Goal: Information Seeking & Learning: Find specific fact

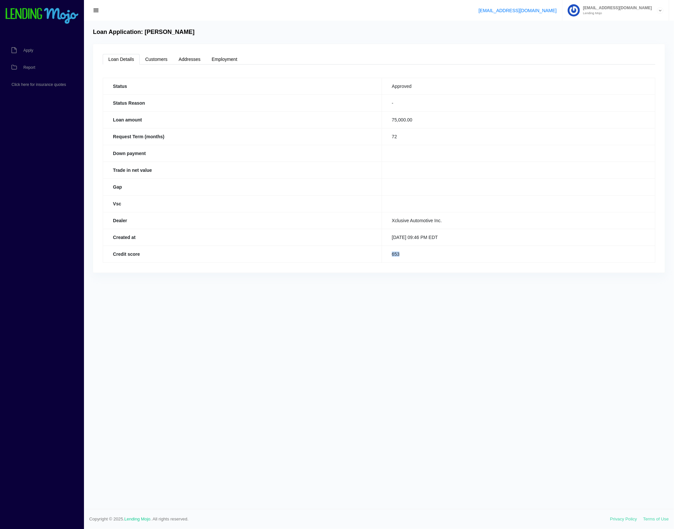
drag, startPoint x: 407, startPoint y: 253, endPoint x: 387, endPoint y: 255, distance: 20.4
click at [387, 255] on td "653" at bounding box center [517, 254] width 273 height 17
drag, startPoint x: 413, startPoint y: 259, endPoint x: 387, endPoint y: 255, distance: 26.6
click at [383, 255] on td "653" at bounding box center [517, 254] width 273 height 17
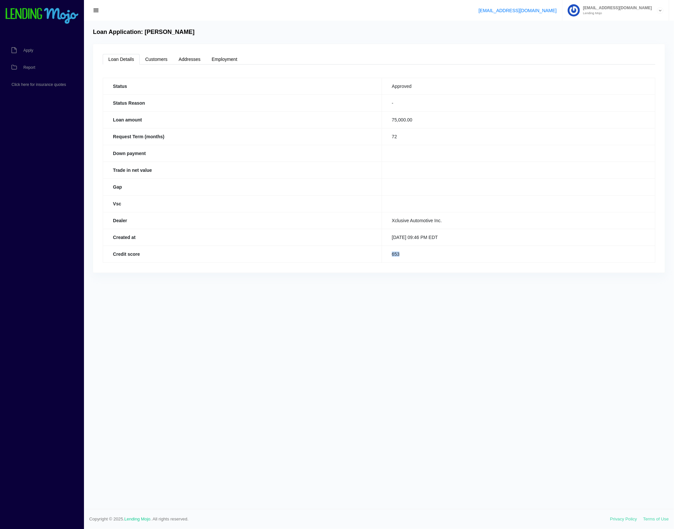
click at [388, 255] on td "653" at bounding box center [517, 254] width 273 height 17
click at [393, 253] on td "653" at bounding box center [517, 254] width 273 height 17
click at [393, 254] on td "653" at bounding box center [517, 254] width 273 height 17
drag, startPoint x: 404, startPoint y: 255, endPoint x: 386, endPoint y: 256, distance: 17.1
click at [386, 256] on td "653" at bounding box center [517, 254] width 273 height 17
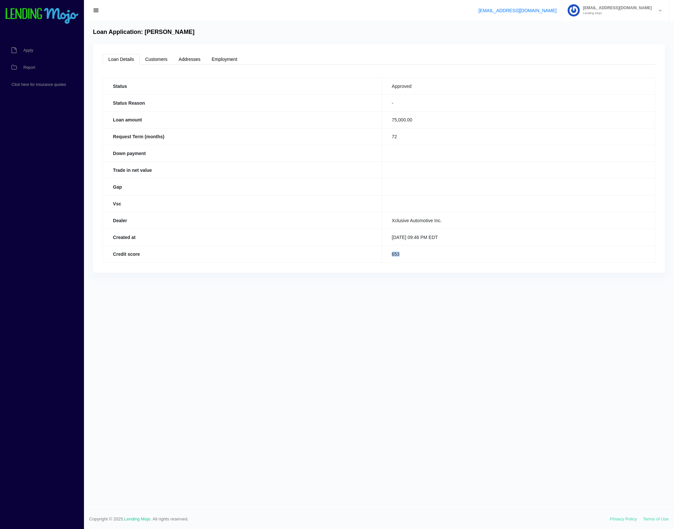
click at [386, 256] on td "653" at bounding box center [517, 254] width 273 height 17
drag, startPoint x: 411, startPoint y: 258, endPoint x: 377, endPoint y: 256, distance: 34.3
click at [377, 256] on tr "Credit score 653" at bounding box center [379, 254] width 552 height 17
click at [379, 255] on th "Credit score" at bounding box center [242, 254] width 279 height 17
drag, startPoint x: 404, startPoint y: 256, endPoint x: 378, endPoint y: 263, distance: 27.1
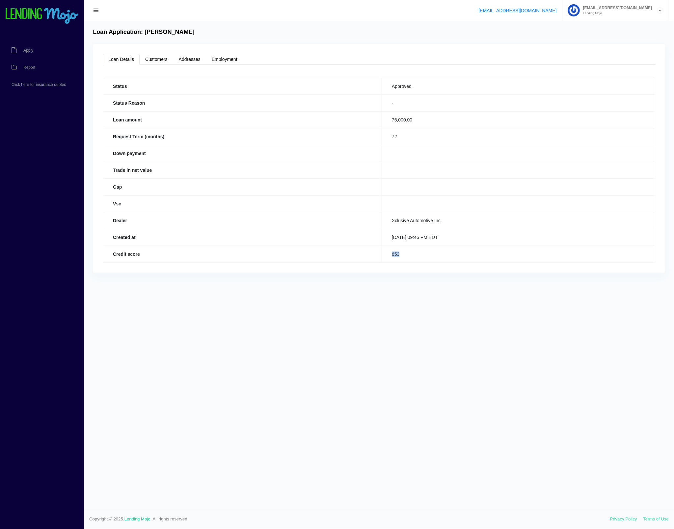
click at [378, 262] on tr "Credit score 653" at bounding box center [379, 254] width 552 height 17
click at [379, 262] on th "Credit score" at bounding box center [242, 254] width 279 height 17
drag, startPoint x: 412, startPoint y: 258, endPoint x: 361, endPoint y: 257, distance: 50.7
click at [361, 257] on tr "Credit score 653" at bounding box center [379, 254] width 552 height 17
click at [386, 267] on div "Loan Details Customers Addresses Employment Status Approved Status Reason - Loa…" at bounding box center [378, 158] width 571 height 228
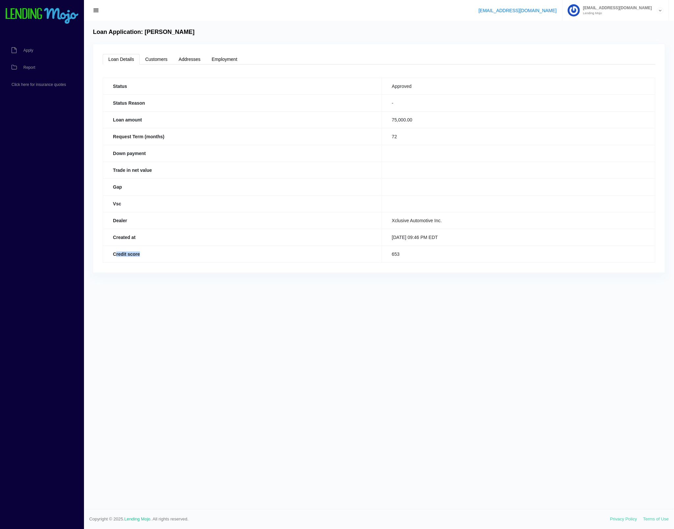
drag, startPoint x: 115, startPoint y: 258, endPoint x: 170, endPoint y: 261, distance: 54.7
click at [165, 261] on th "Credit score" at bounding box center [242, 254] width 279 height 17
click at [419, 262] on td "653" at bounding box center [517, 254] width 273 height 17
click at [130, 62] on link "Loan Details" at bounding box center [121, 59] width 37 height 11
click at [165, 58] on link "Customers" at bounding box center [157, 59] width 34 height 11
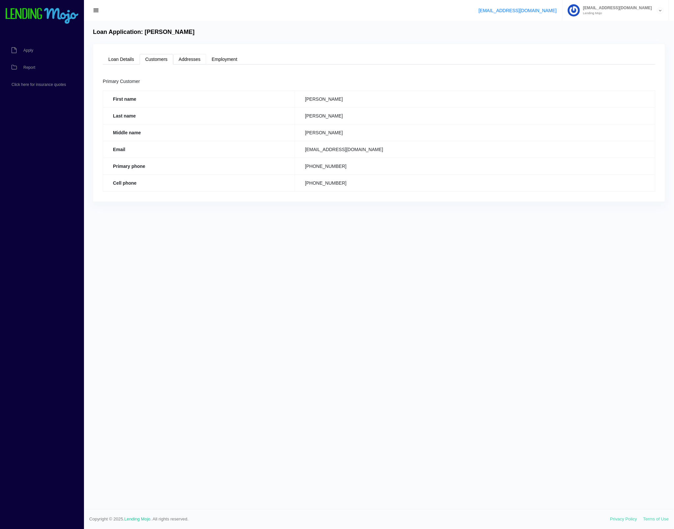
click at [196, 62] on link "Addresses" at bounding box center [189, 59] width 33 height 11
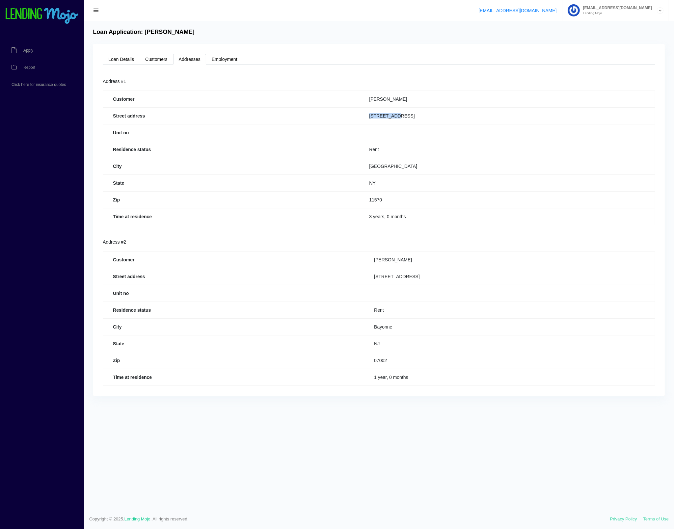
drag, startPoint x: 397, startPoint y: 116, endPoint x: 409, endPoint y: 119, distance: 12.9
click at [429, 113] on td "[STREET_ADDRESS]" at bounding box center [507, 115] width 296 height 17
copy td "[STREET_ADDRESS]"
click at [388, 274] on td "[STREET_ADDRESS]" at bounding box center [509, 276] width 291 height 17
drag, startPoint x: 391, startPoint y: 279, endPoint x: 456, endPoint y: 284, distance: 64.7
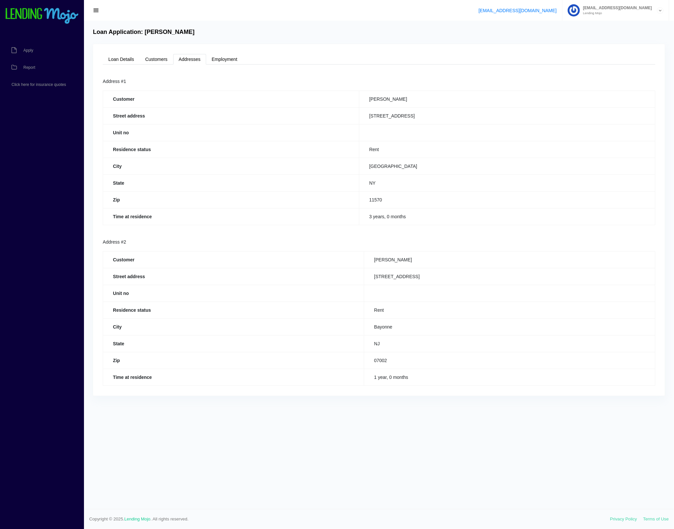
click at [456, 284] on td "[STREET_ADDRESS]" at bounding box center [509, 276] width 291 height 17
copy td "[STREET_ADDRESS]"
